Goal: Task Accomplishment & Management: Use online tool/utility

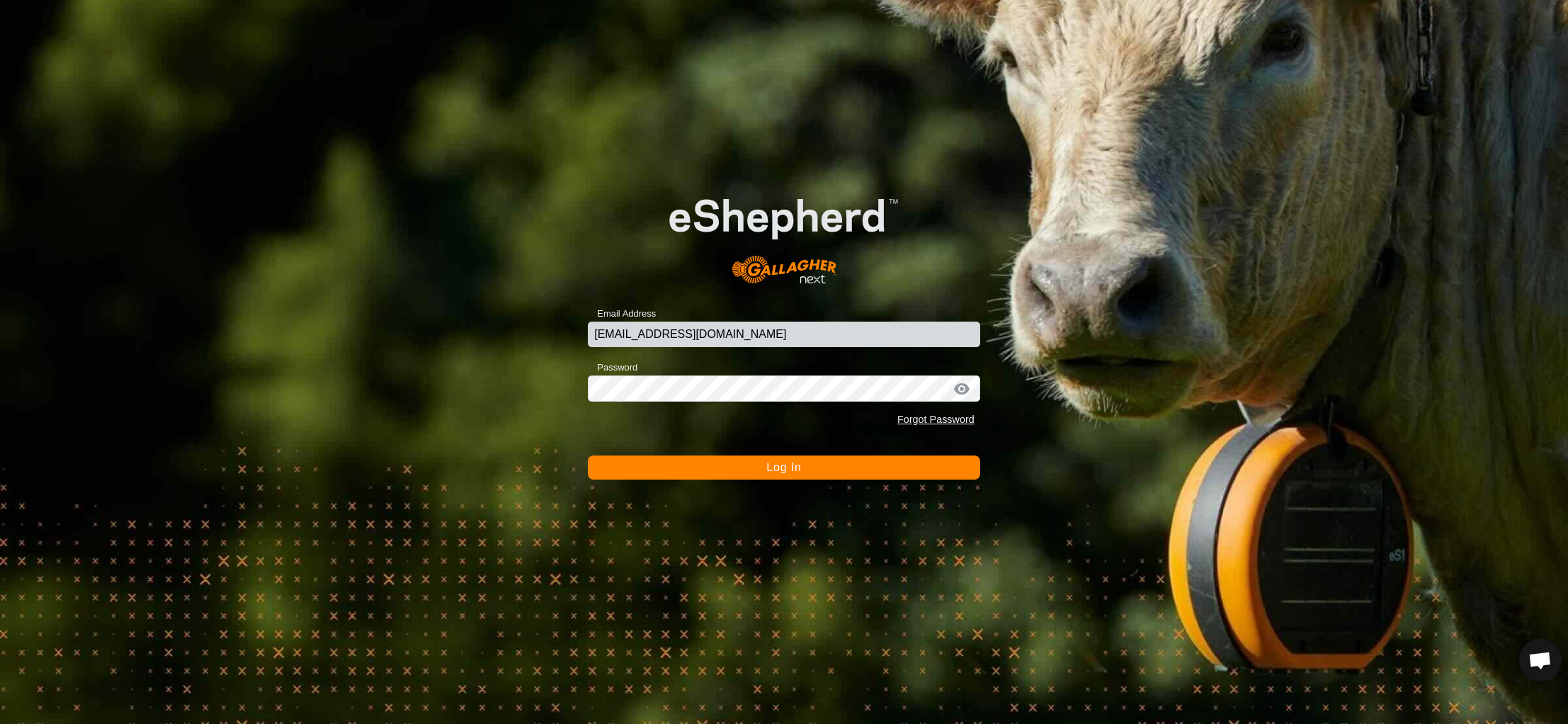
click at [836, 468] on button "Log In" at bounding box center [784, 467] width 393 height 24
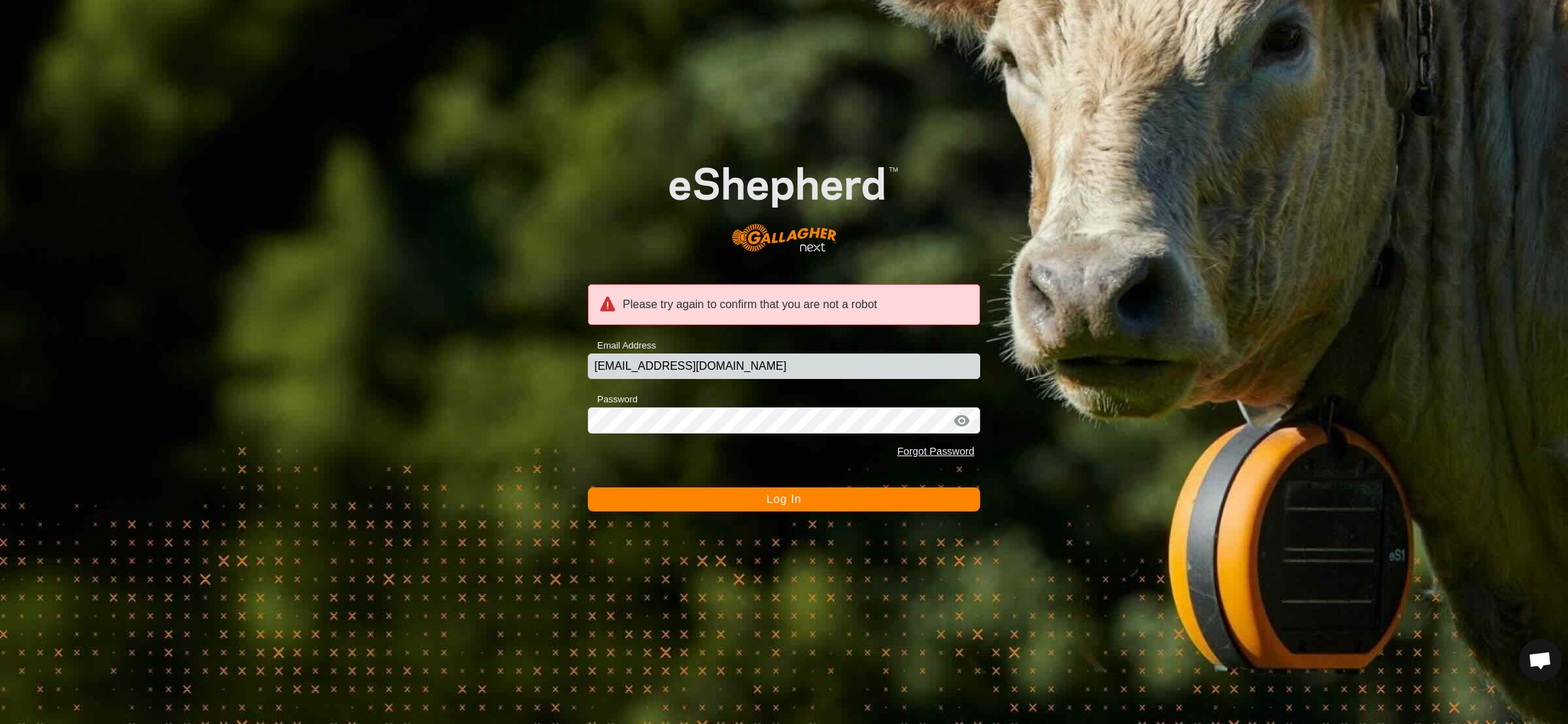
click at [790, 503] on span "Log In" at bounding box center [784, 498] width 35 height 12
click at [962, 421] on div at bounding box center [962, 420] width 22 height 14
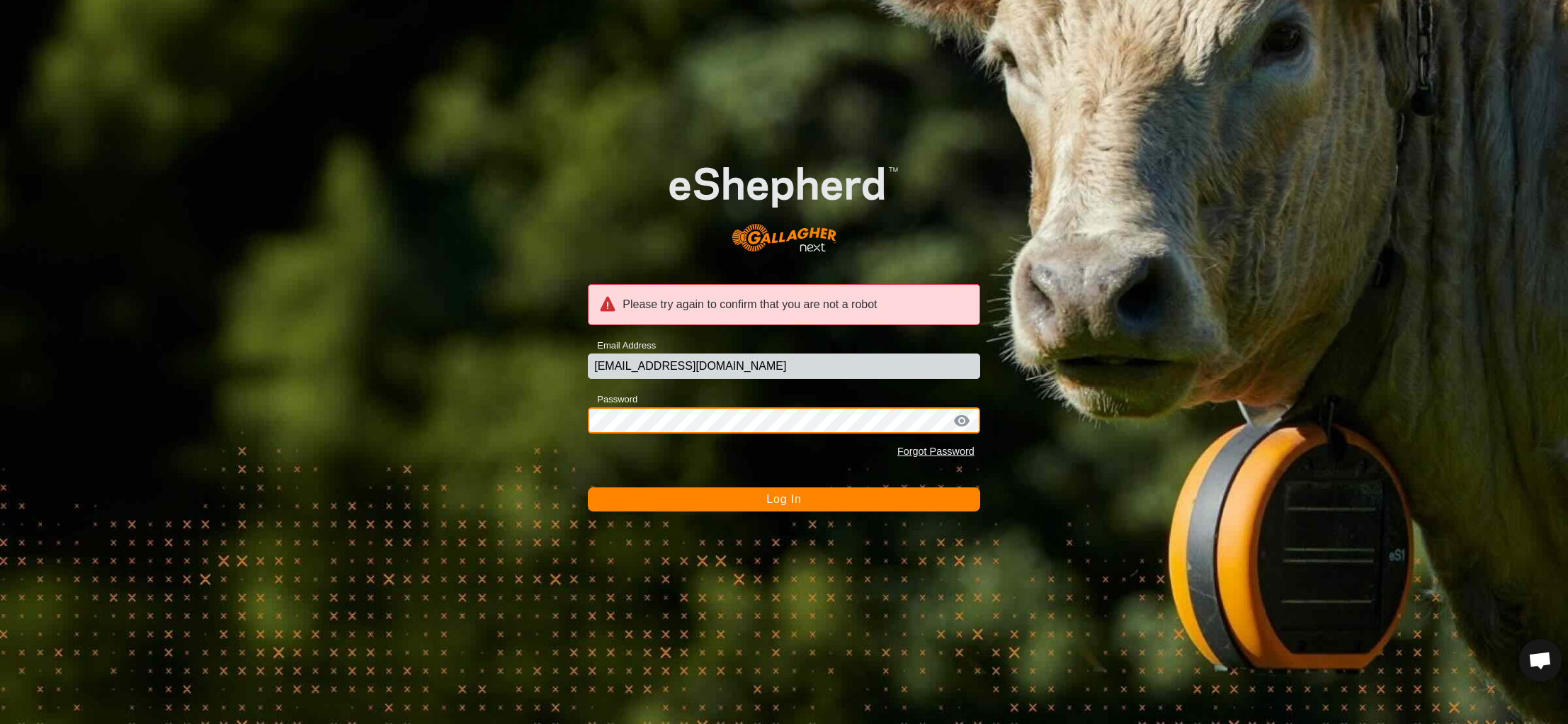
click at [588, 487] on button "Log In" at bounding box center [784, 499] width 393 height 24
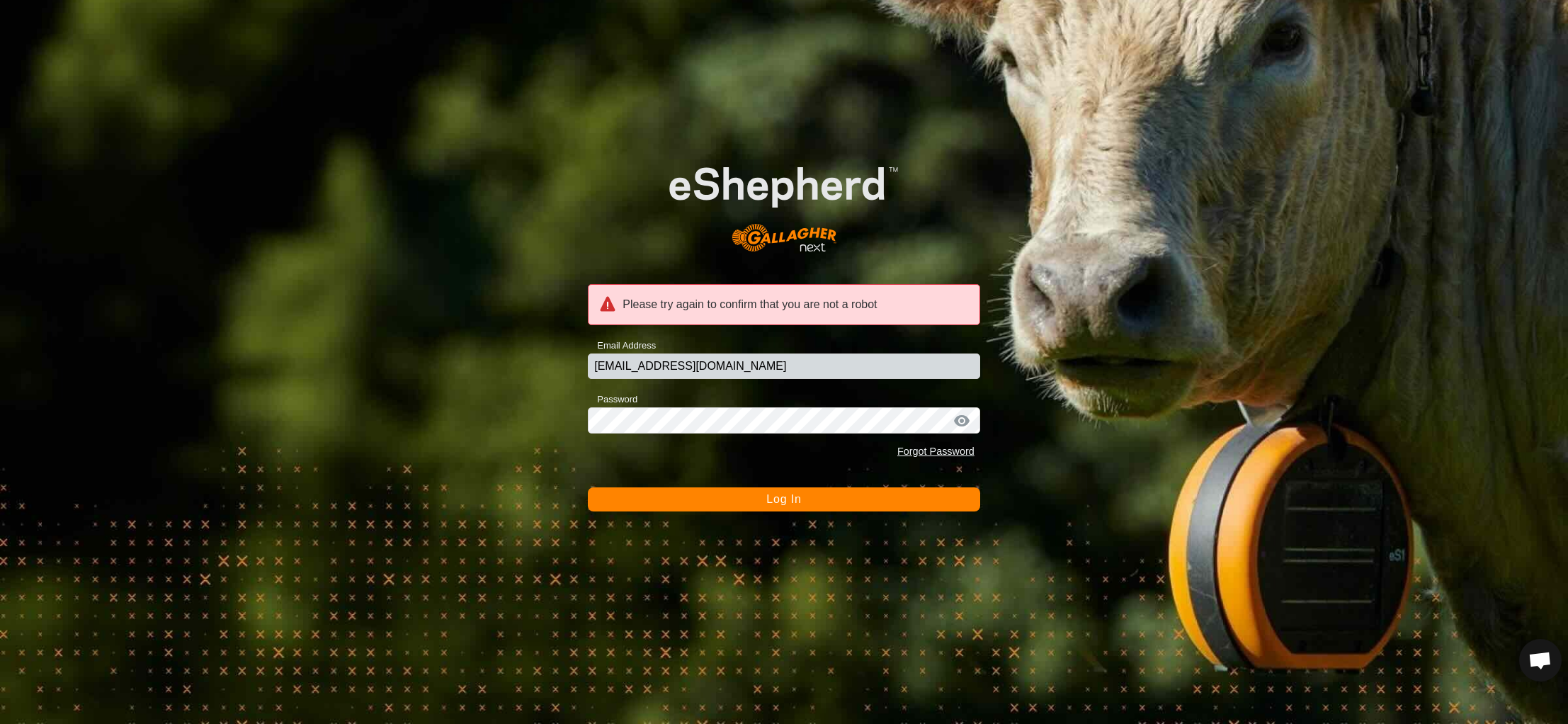
click at [801, 504] on span "Log In" at bounding box center [784, 498] width 35 height 12
click at [767, 362] on input "karrihillpastoral@gmail.com" at bounding box center [784, 366] width 393 height 25
click at [966, 421] on div at bounding box center [962, 420] width 22 height 14
click at [962, 421] on div at bounding box center [962, 420] width 22 height 14
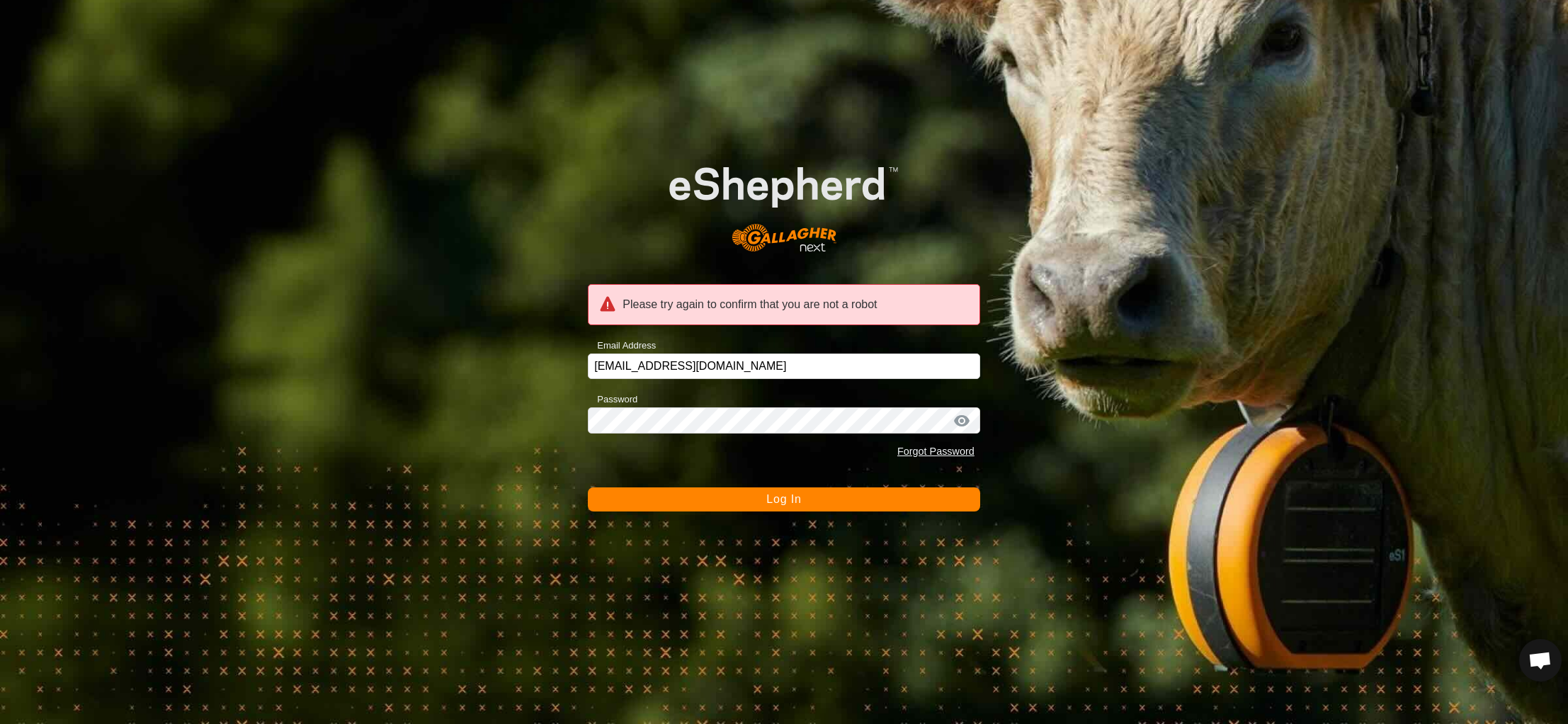
click at [788, 501] on span "Log In" at bounding box center [784, 498] width 35 height 12
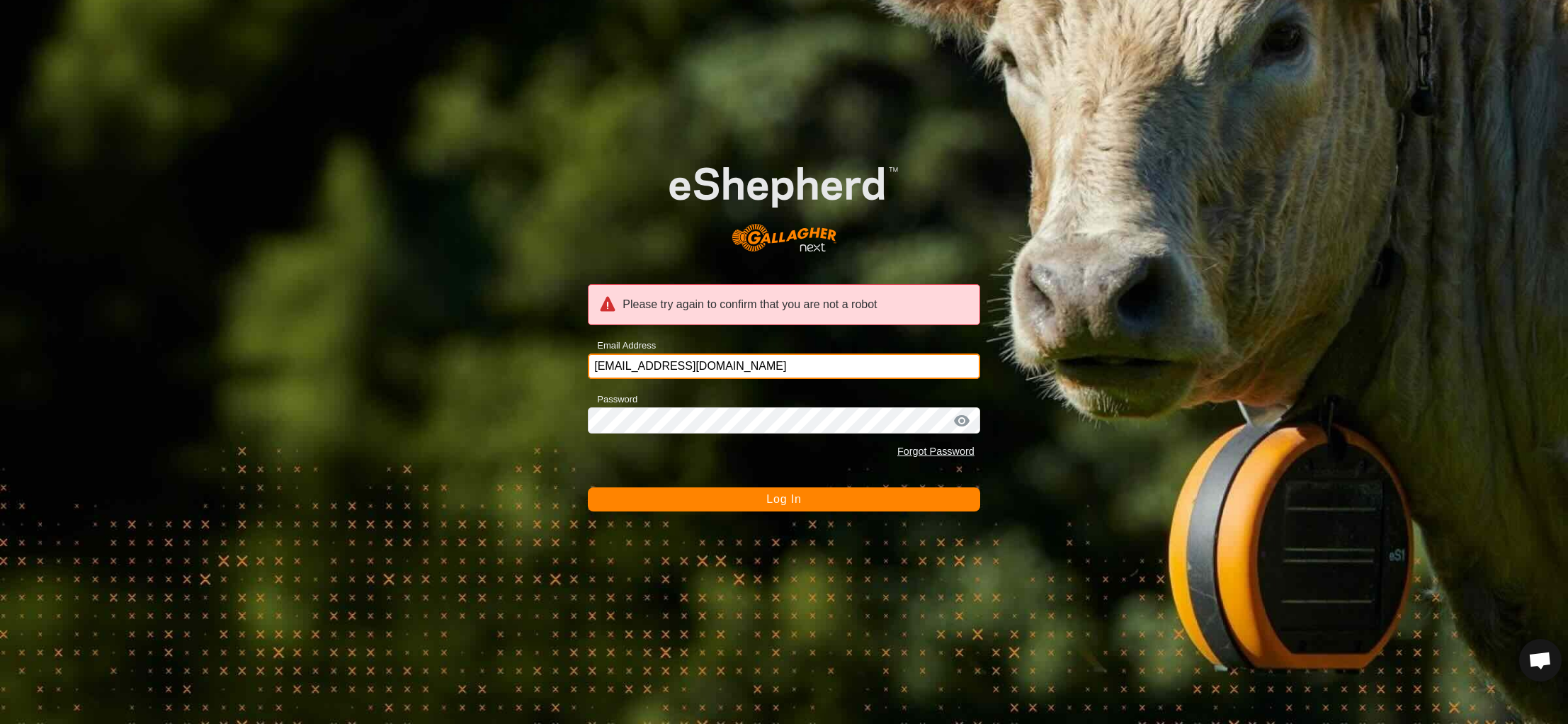
click at [808, 355] on input "karrihillpastoral@gmail.com" at bounding box center [784, 366] width 393 height 25
click at [804, 372] on input "karrihillpastoral@gmail.com" at bounding box center [784, 366] width 393 height 25
type input "k"
type input "karrihillpastoral@gmail.com"
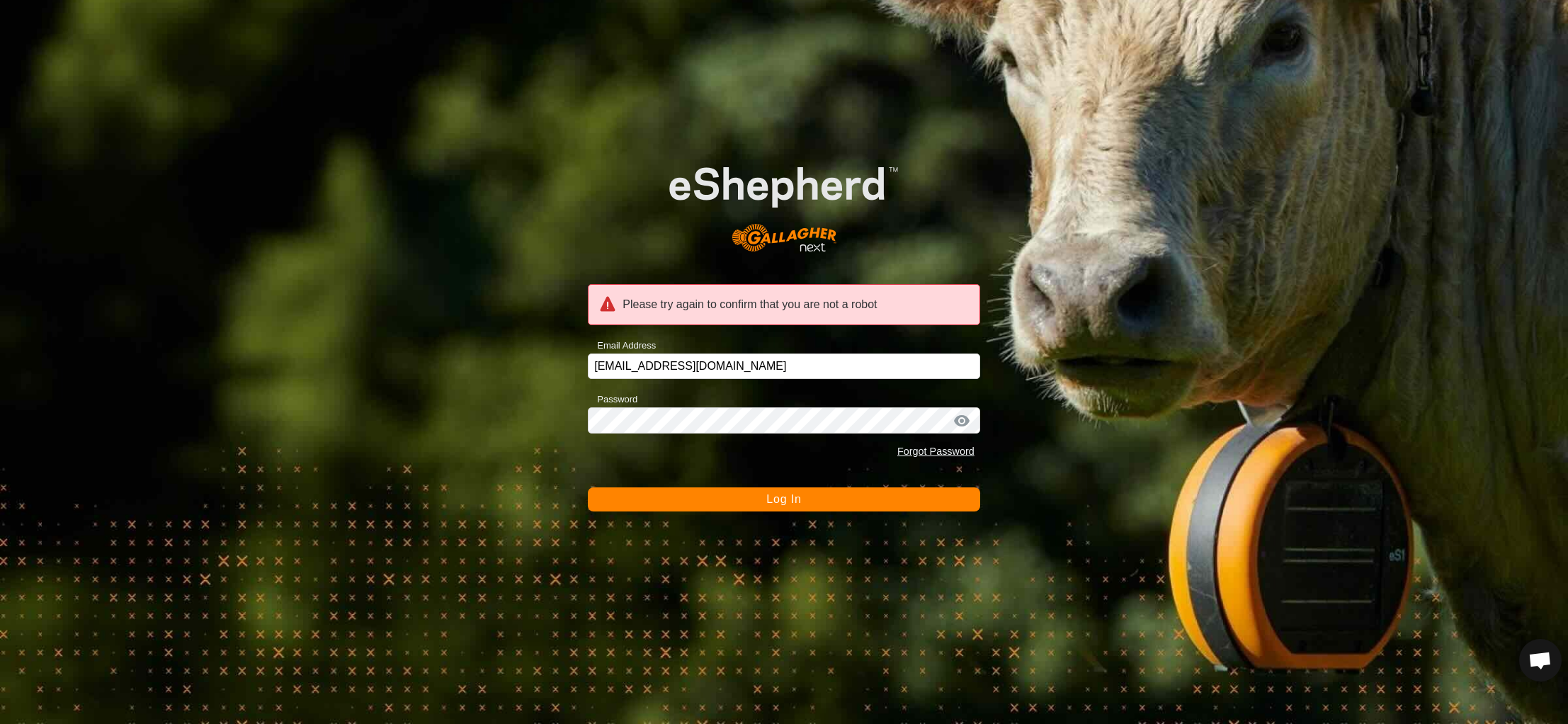
click at [779, 449] on div "Forgot Password" at bounding box center [784, 452] width 393 height 27
click at [787, 501] on span "Log In" at bounding box center [784, 498] width 35 height 12
click at [961, 419] on div at bounding box center [962, 420] width 22 height 14
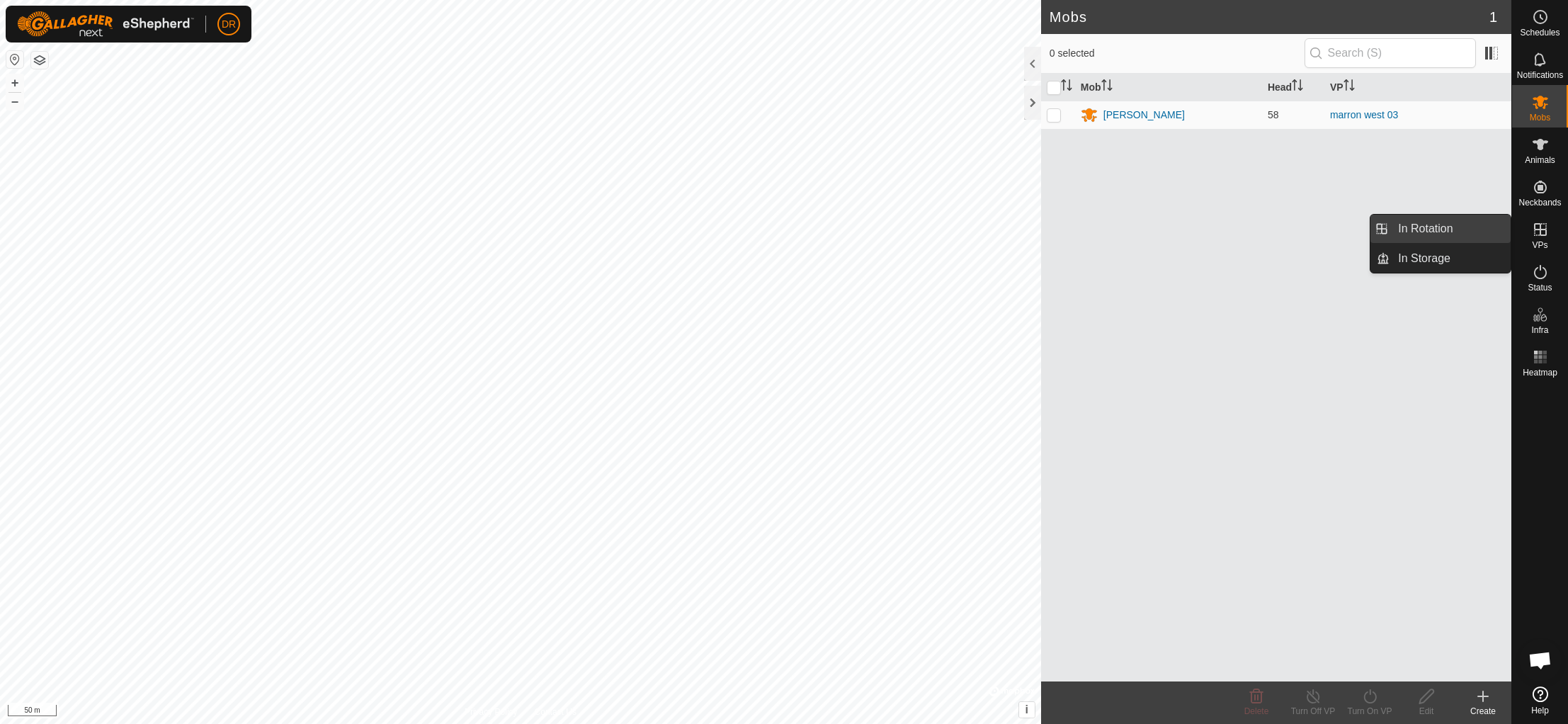
click at [1460, 234] on link "In Rotation" at bounding box center [1450, 228] width 121 height 28
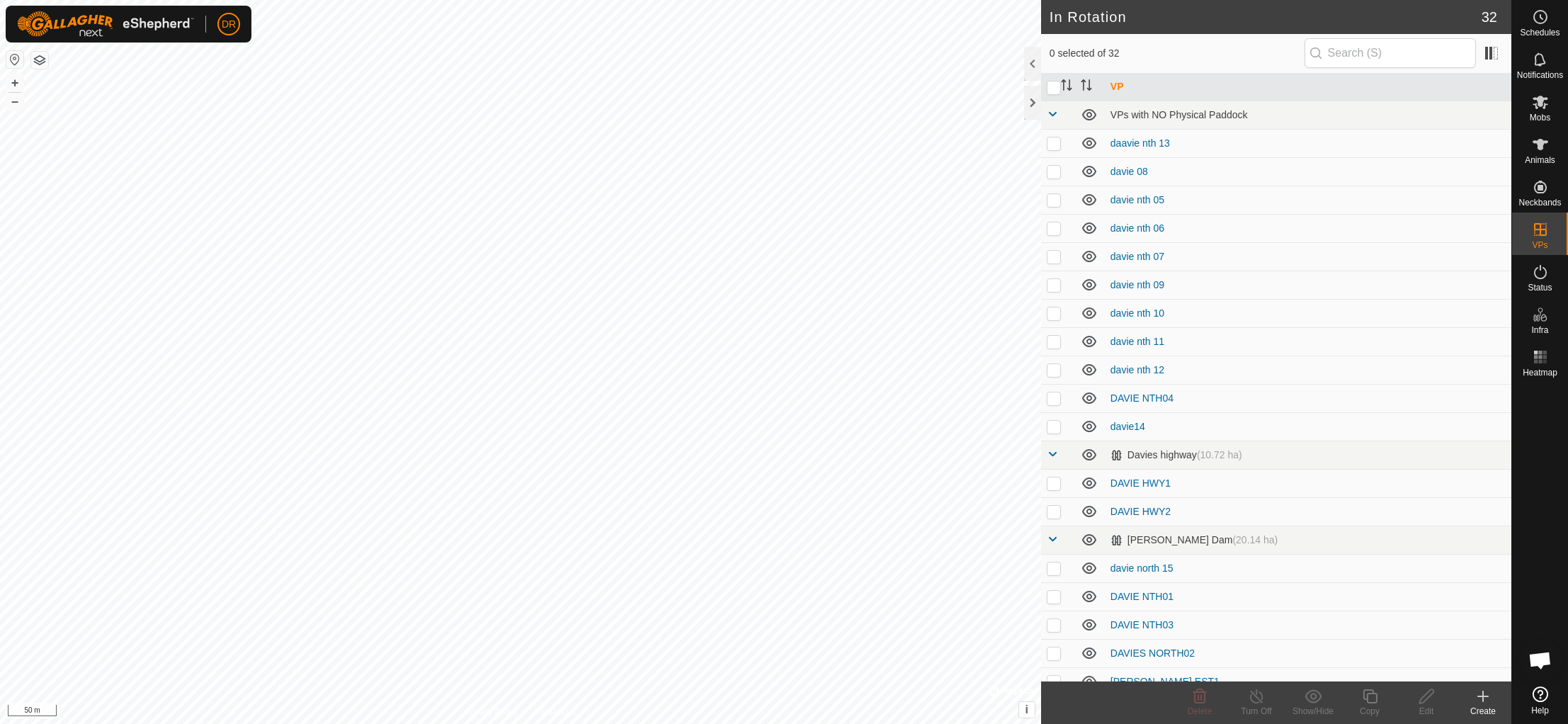
click at [1483, 694] on icon at bounding box center [1483, 696] width 0 height 10
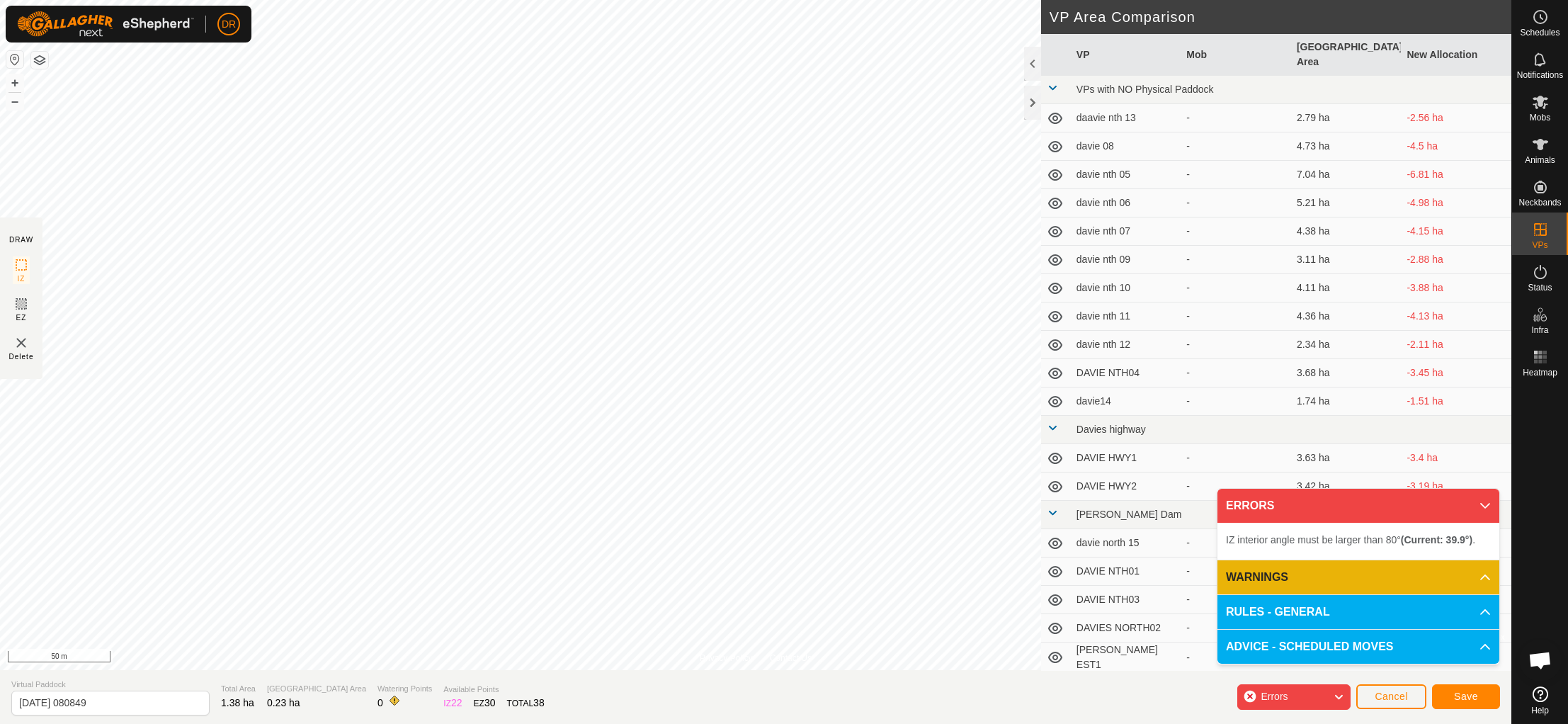
click at [286, 686] on div "Privacy Policy Contact Us 010RED 0814049277 [PERSON_NAME] west 03 + – ⇧ i © Map…" at bounding box center [755, 362] width 1512 height 724
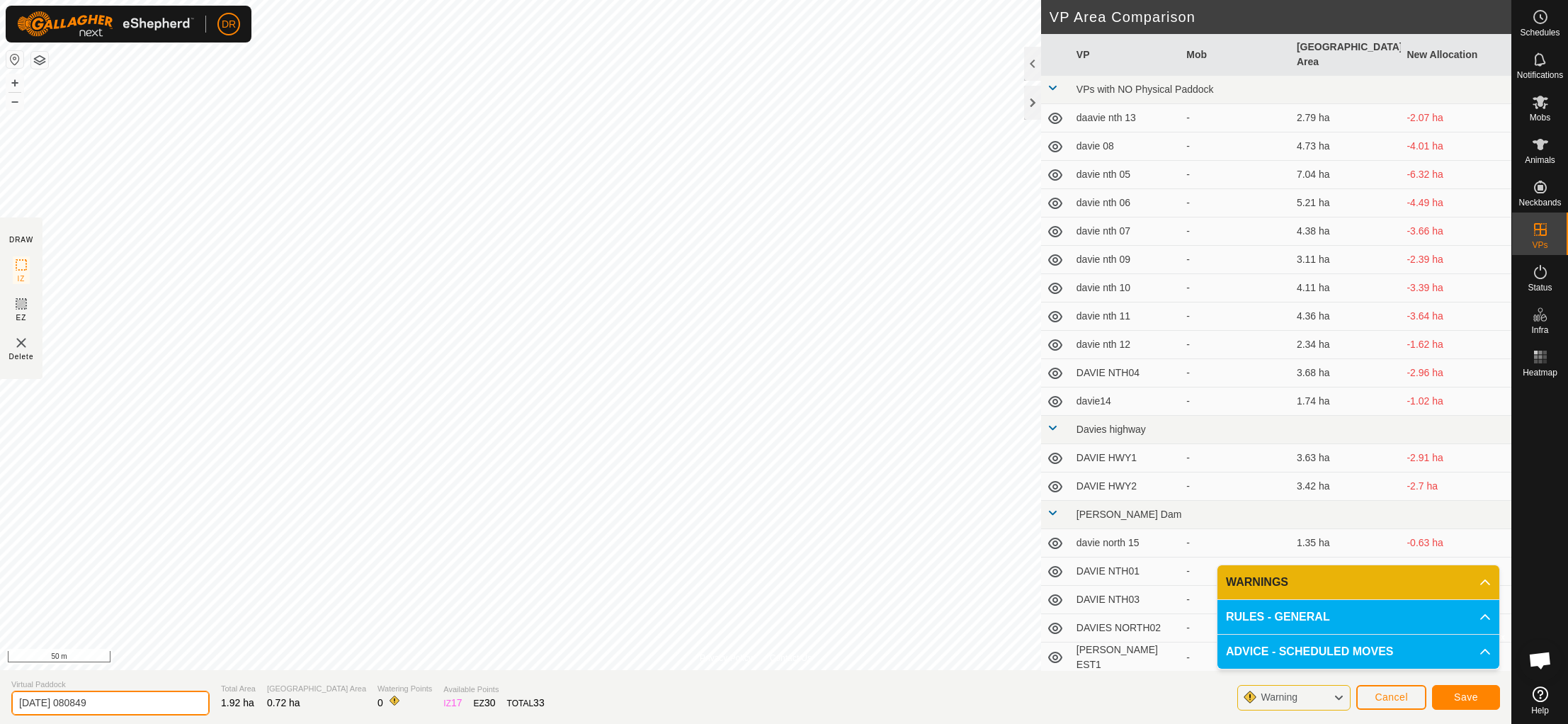
click at [114, 700] on input "[DATE] 080849" at bounding box center [110, 702] width 198 height 24
type input "2"
type input "[PERSON_NAME] 01"
click at [1463, 697] on span "Save" at bounding box center [1466, 697] width 24 height 11
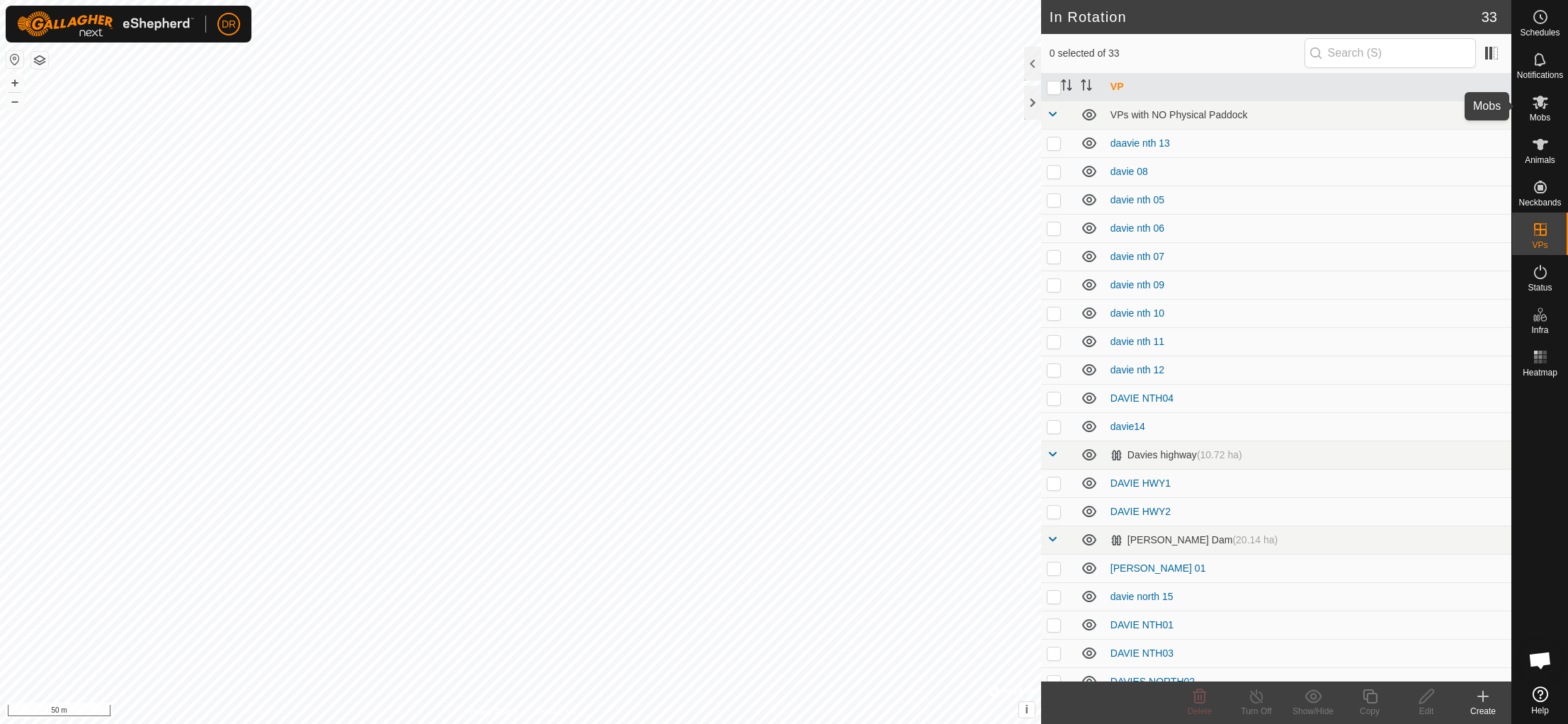
click at [1547, 111] on icon at bounding box center [1541, 102] width 17 height 17
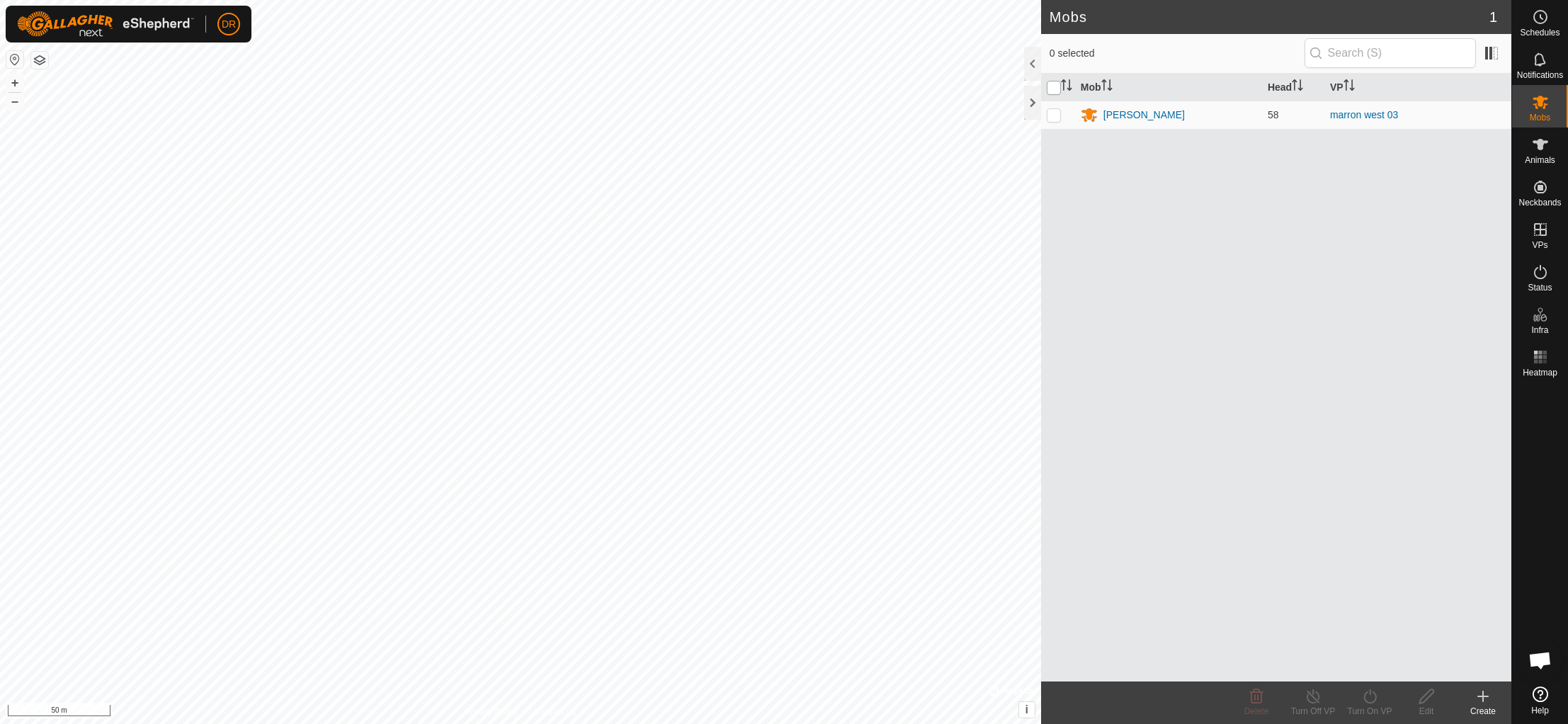
click at [1054, 95] on input "checkbox" at bounding box center [1054, 88] width 14 height 14
checkbox input "true"
click at [1372, 698] on icon at bounding box center [1371, 696] width 18 height 17
click at [1363, 662] on link "Now" at bounding box center [1412, 665] width 140 height 28
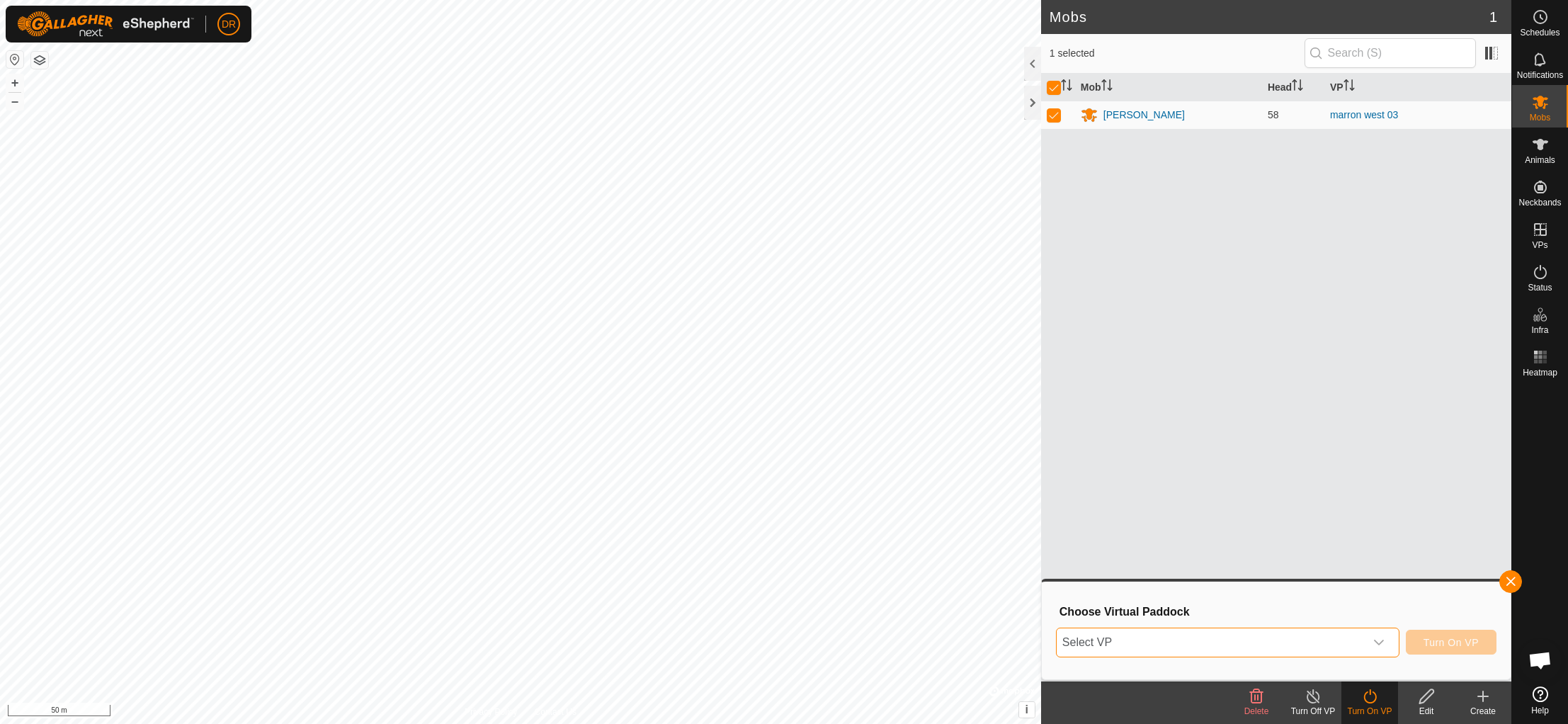
click at [1244, 638] on span "Select VP" at bounding box center [1210, 642] width 308 height 28
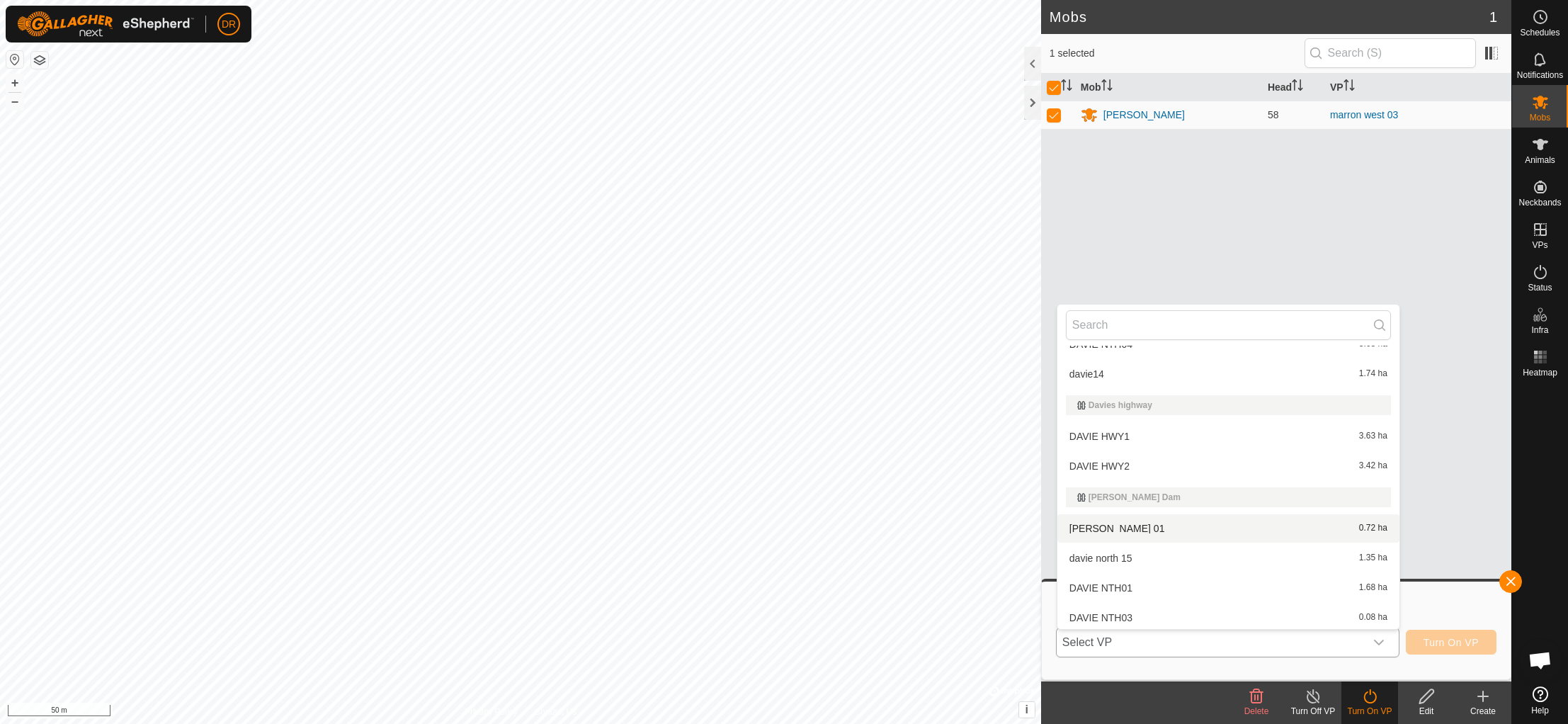
scroll to position [317, 0]
click at [1156, 531] on li "[PERSON_NAME] 01 0.72 ha" at bounding box center [1228, 527] width 342 height 28
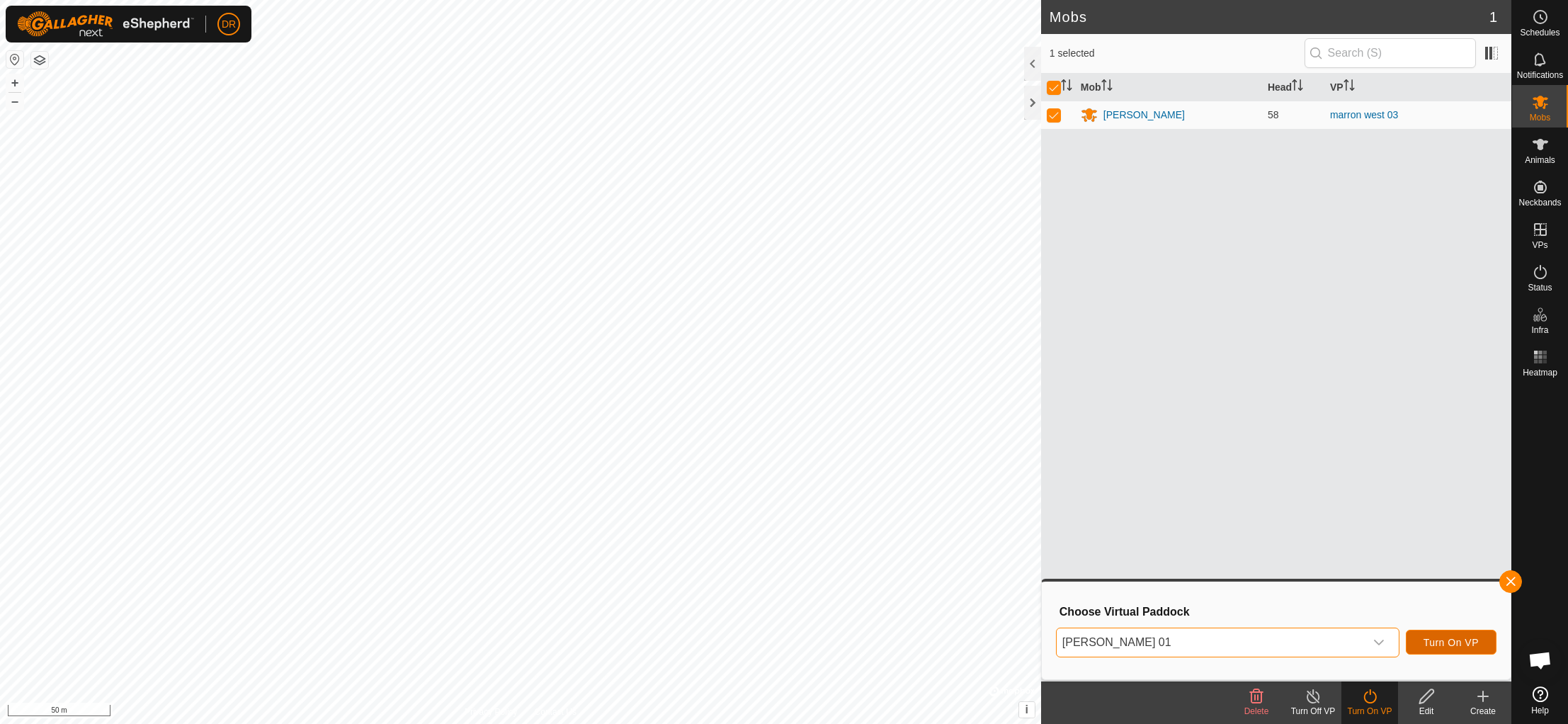
click at [1440, 643] on span "Turn On VP" at bounding box center [1451, 642] width 55 height 11
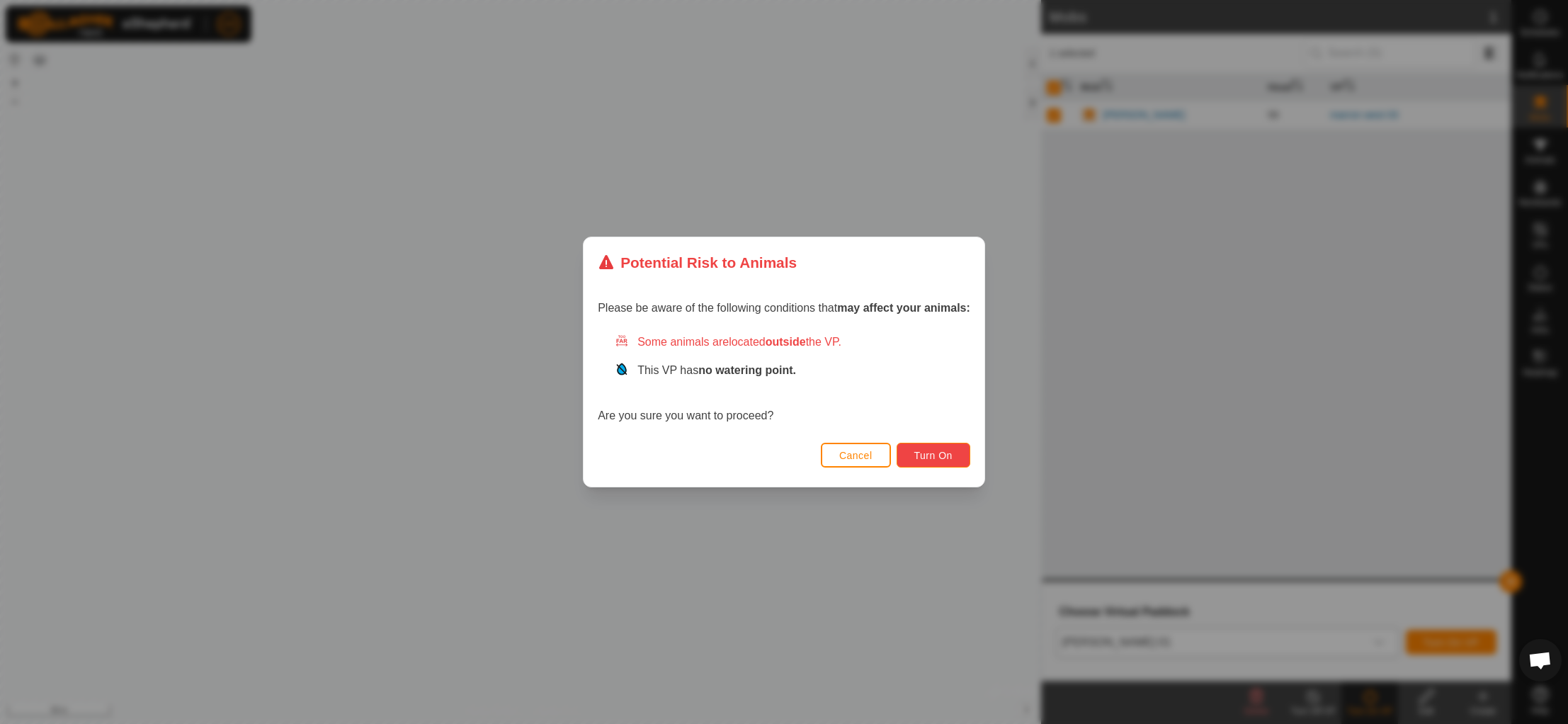
click at [935, 456] on span "Turn On" at bounding box center [934, 455] width 39 height 11
